Goal: Check status: Check status

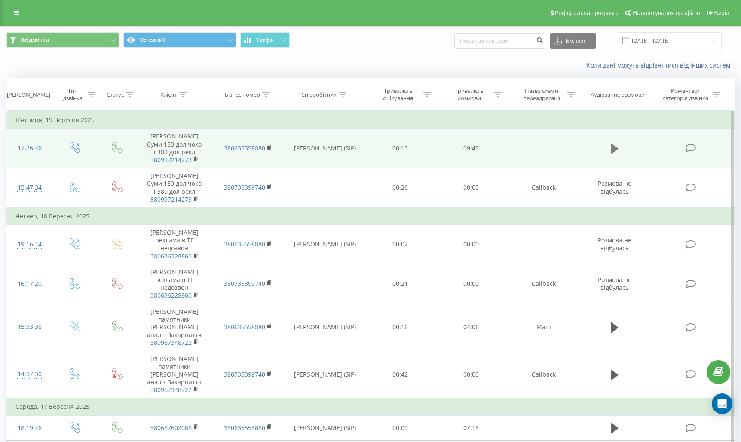
click at [608, 147] on button at bounding box center [614, 148] width 13 height 13
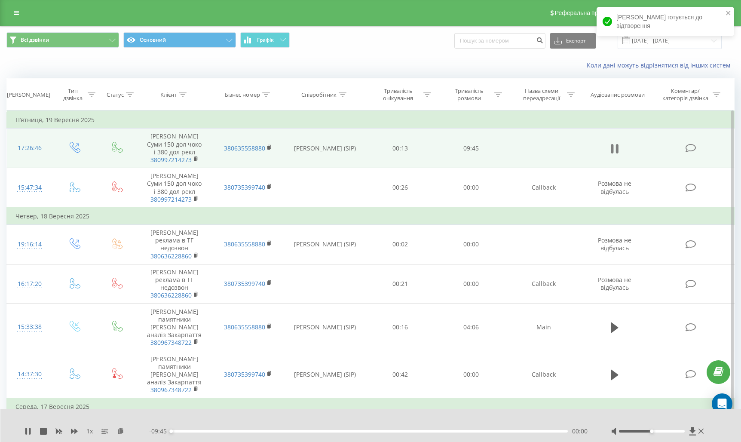
click at [614, 149] on icon at bounding box center [615, 149] width 8 height 12
click at [729, 13] on icon "close" at bounding box center [728, 12] width 6 height 7
click at [699, 42] on input "[DATE] - [DATE]" at bounding box center [669, 40] width 104 height 17
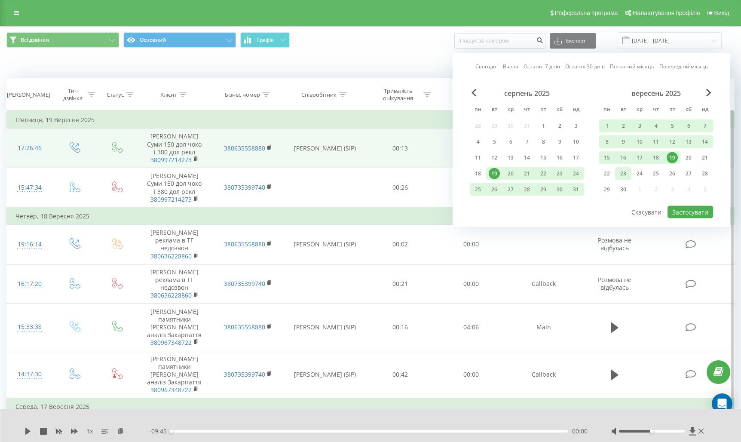
click at [620, 175] on div "23" at bounding box center [622, 173] width 11 height 11
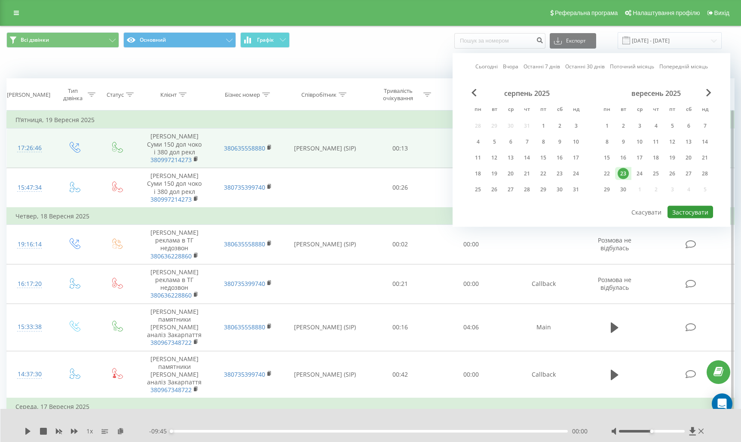
click at [679, 208] on button "Застосувати" at bounding box center [690, 212] width 46 height 12
type input "23.09.2025 - 23.09.2025"
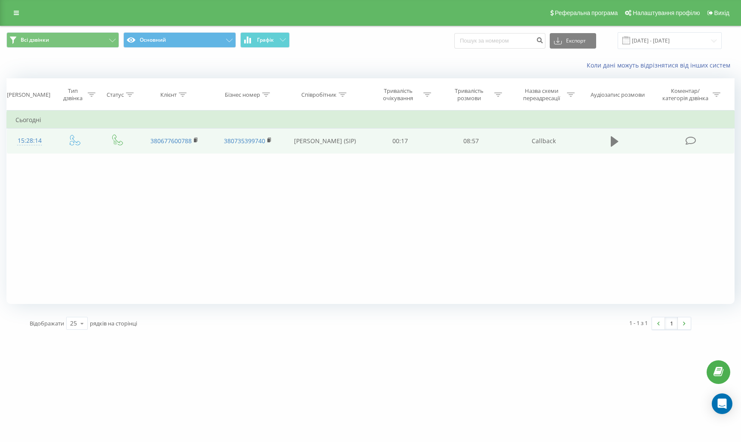
click at [618, 143] on icon at bounding box center [615, 141] width 8 height 12
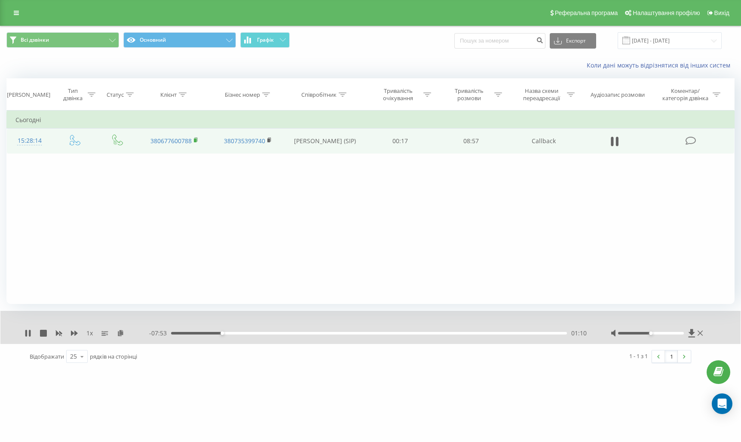
click at [195, 142] on icon at bounding box center [196, 140] width 5 height 6
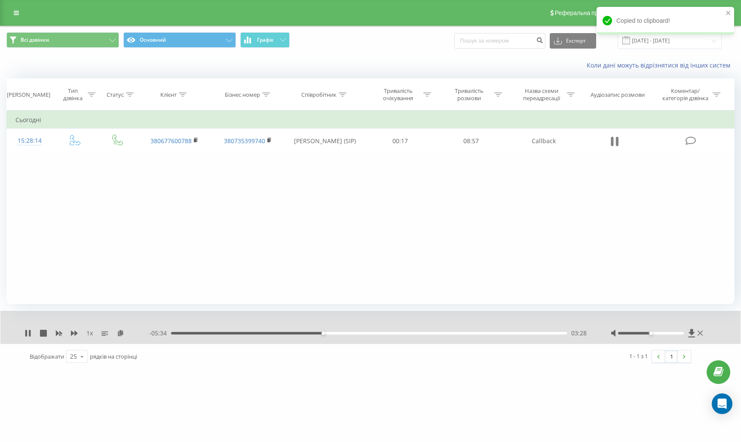
click at [614, 143] on icon at bounding box center [615, 141] width 8 height 12
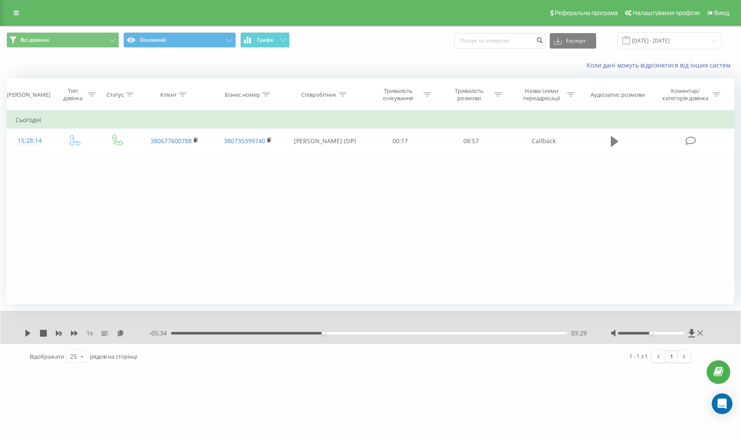
click at [613, 140] on icon at bounding box center [615, 141] width 8 height 10
click at [615, 141] on icon at bounding box center [615, 141] width 8 height 12
click at [317, 333] on div "03:30" at bounding box center [369, 333] width 396 height 3
click at [314, 333] on div "03:21" at bounding box center [369, 333] width 396 height 3
click at [31, 332] on icon at bounding box center [27, 333] width 7 height 7
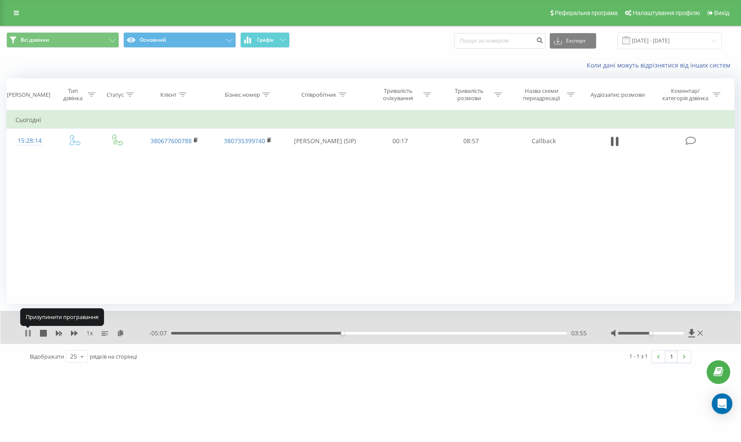
click at [28, 333] on icon at bounding box center [27, 333] width 7 height 7
click at [28, 333] on icon at bounding box center [27, 333] width 5 height 7
click at [28, 333] on icon at bounding box center [27, 333] width 7 height 7
click at [28, 333] on icon at bounding box center [27, 333] width 5 height 7
click at [28, 333] on icon at bounding box center [27, 333] width 7 height 7
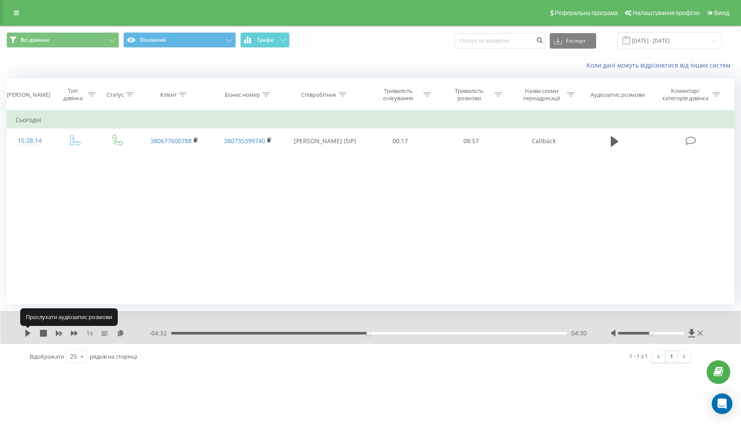
click at [28, 333] on icon at bounding box center [27, 333] width 5 height 7
click at [28, 333] on icon at bounding box center [27, 333] width 7 height 7
click at [28, 333] on icon at bounding box center [27, 333] width 5 height 7
click at [28, 333] on icon at bounding box center [27, 333] width 7 height 7
click at [27, 333] on icon at bounding box center [27, 333] width 5 height 7
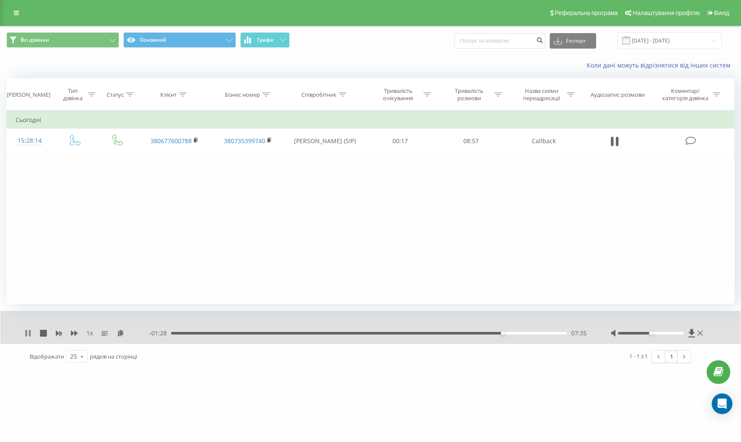
click at [29, 332] on icon at bounding box center [30, 333] width 2 height 7
click at [26, 332] on icon at bounding box center [27, 333] width 5 height 7
click at [28, 333] on icon at bounding box center [27, 333] width 7 height 7
click at [177, 333] on div "08:54" at bounding box center [369, 333] width 396 height 3
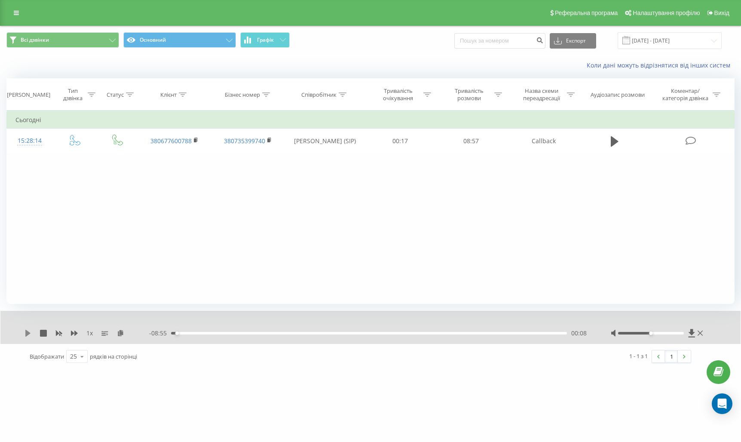
click at [31, 331] on icon at bounding box center [27, 333] width 7 height 7
click at [188, 333] on div "00:17" at bounding box center [369, 333] width 396 height 3
click at [28, 333] on icon at bounding box center [27, 333] width 7 height 7
